Goal: Transaction & Acquisition: Obtain resource

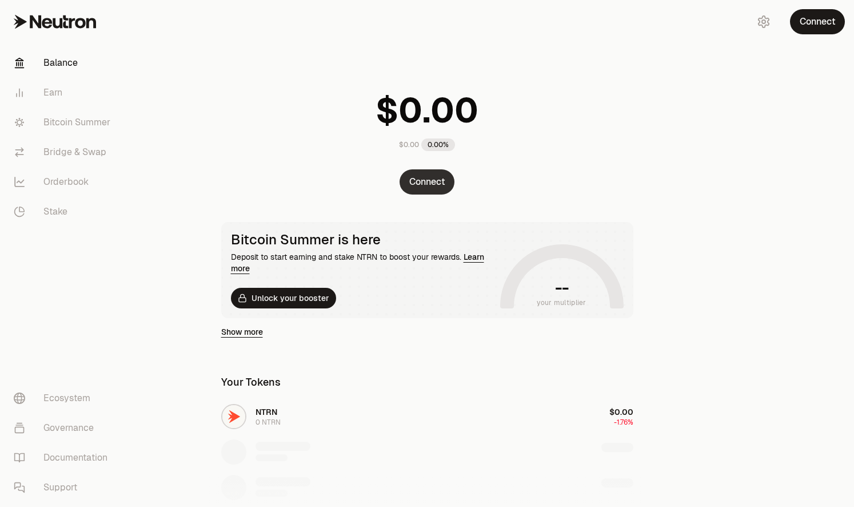
click at [428, 182] on button "Connect" at bounding box center [427, 181] width 55 height 25
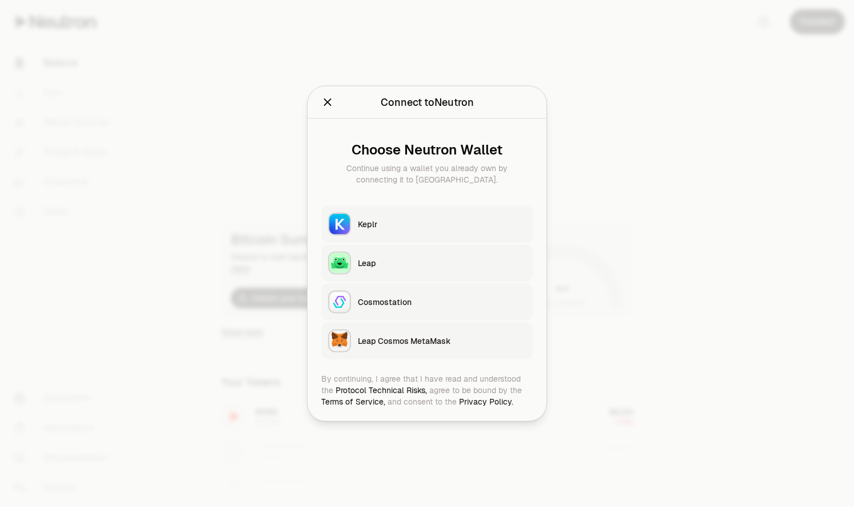
click at [381, 231] on button "Keplr" at bounding box center [427, 224] width 212 height 37
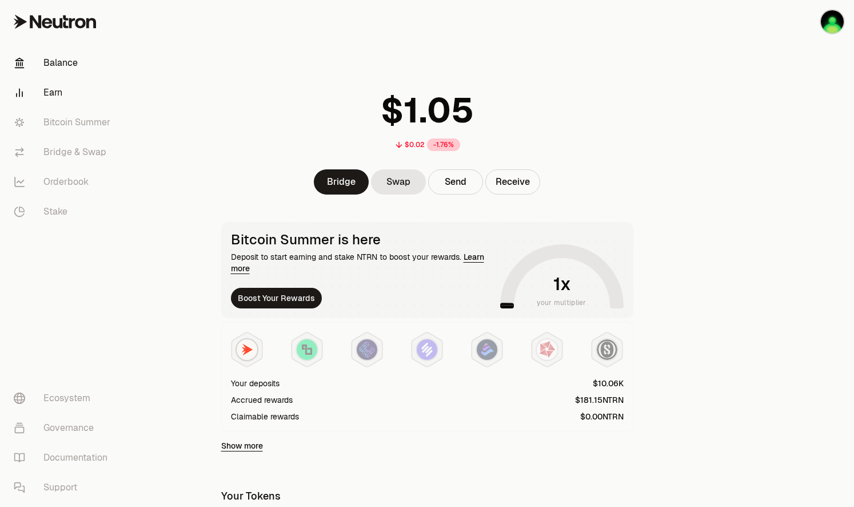
click at [58, 95] on link "Earn" at bounding box center [64, 93] width 119 height 30
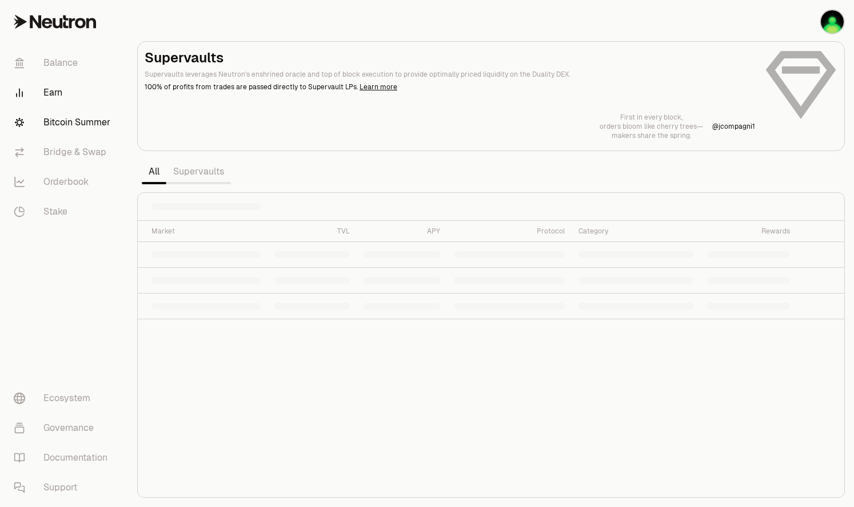
click at [67, 125] on link "Bitcoin Summer" at bounding box center [64, 122] width 119 height 30
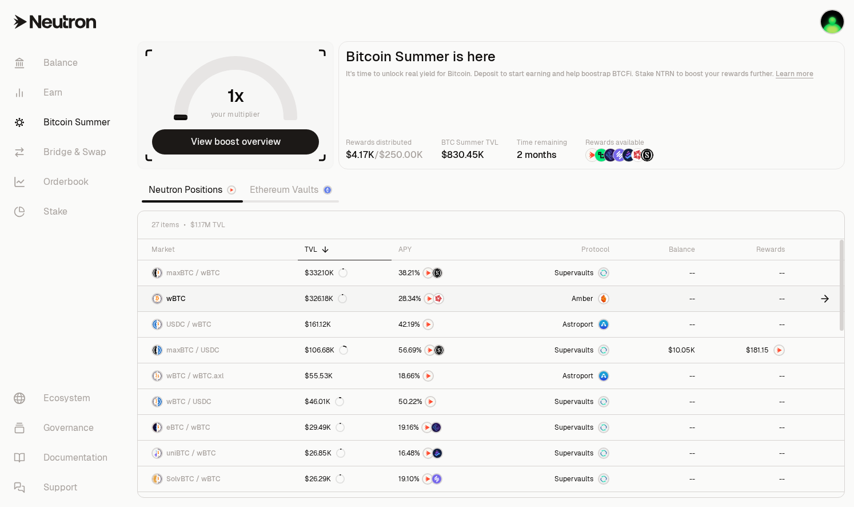
click at [517, 296] on link "Amber" at bounding box center [560, 298] width 112 height 25
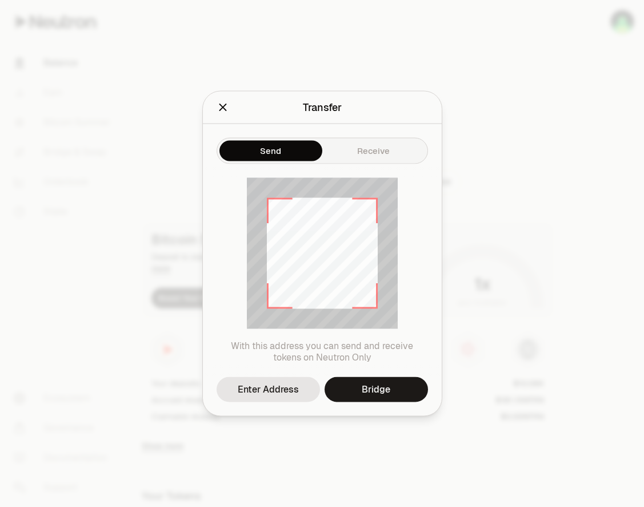
click at [545, 348] on div at bounding box center [322, 253] width 644 height 507
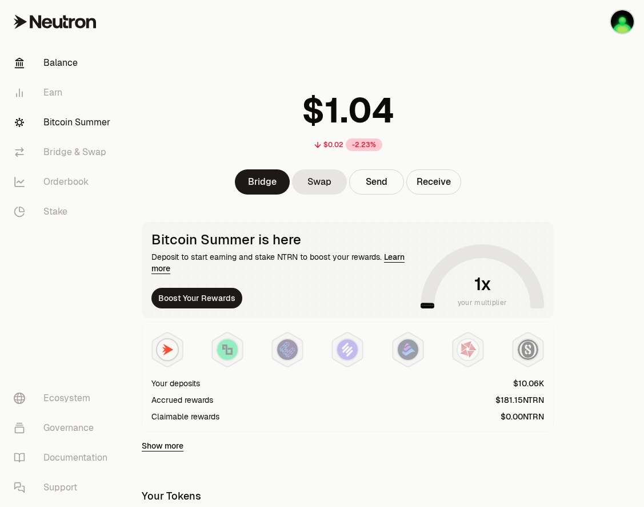
click at [56, 127] on link "Bitcoin Summer" at bounding box center [64, 122] width 119 height 30
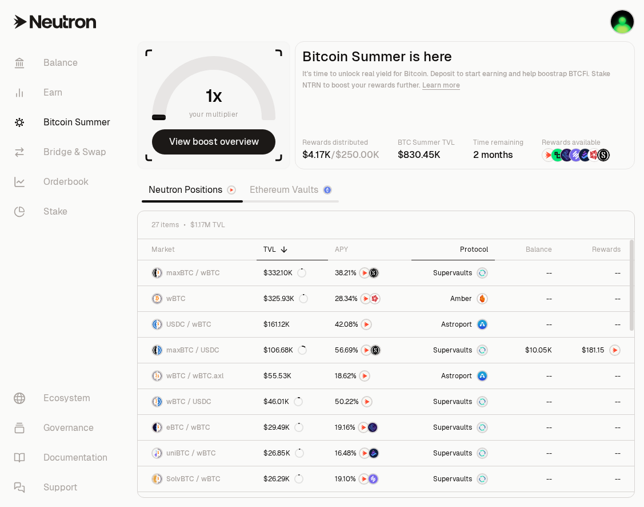
click at [476, 248] on div "Protocol" at bounding box center [454, 249] width 70 height 9
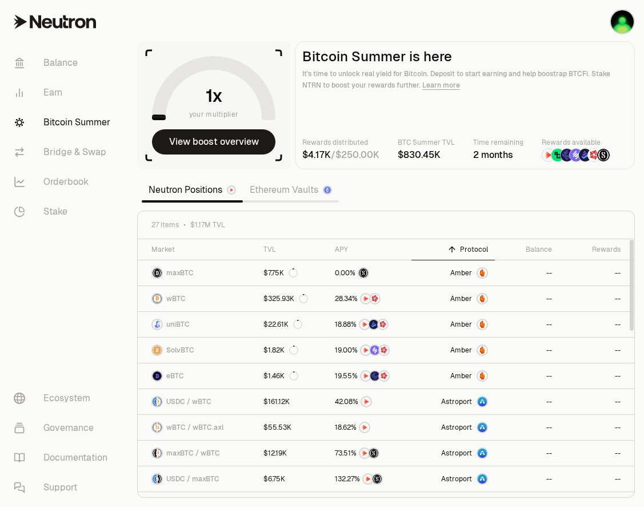
click at [477, 248] on div "Protocol" at bounding box center [454, 249] width 70 height 9
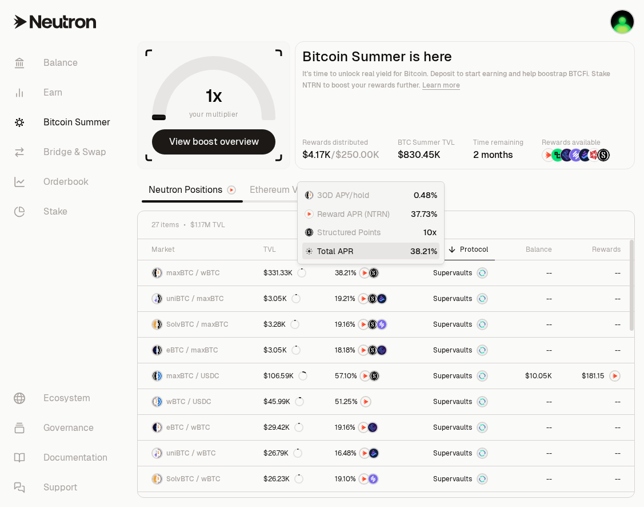
click at [552, 198] on section "your multiplier View boost overview Bitcoin Summer is here It's time to unlock …" at bounding box center [386, 253] width 516 height 507
